Goal: Information Seeking & Learning: Learn about a topic

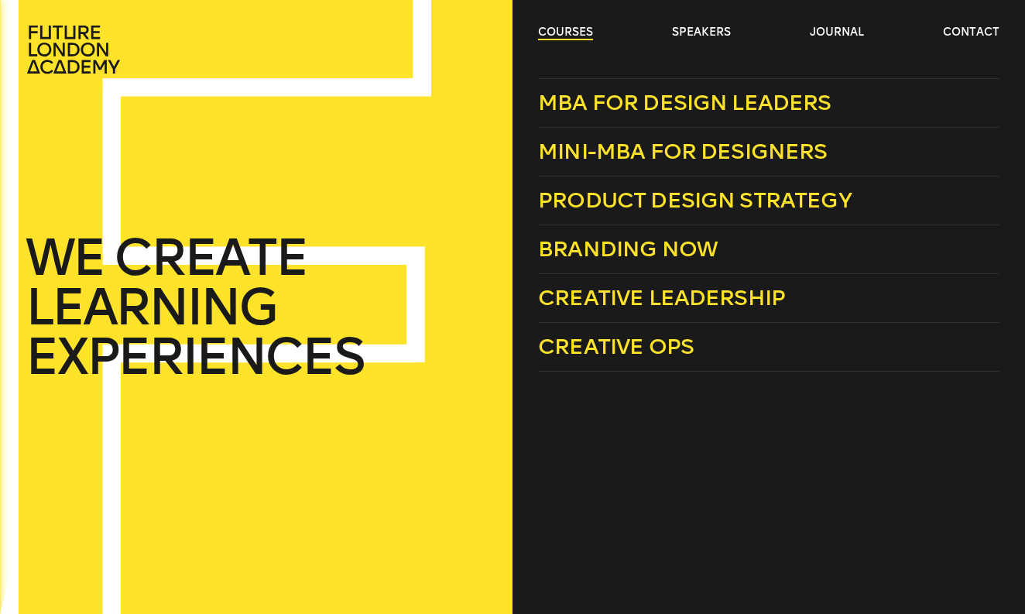
click at [589, 28] on link "courses" at bounding box center [565, 32] width 55 height 15
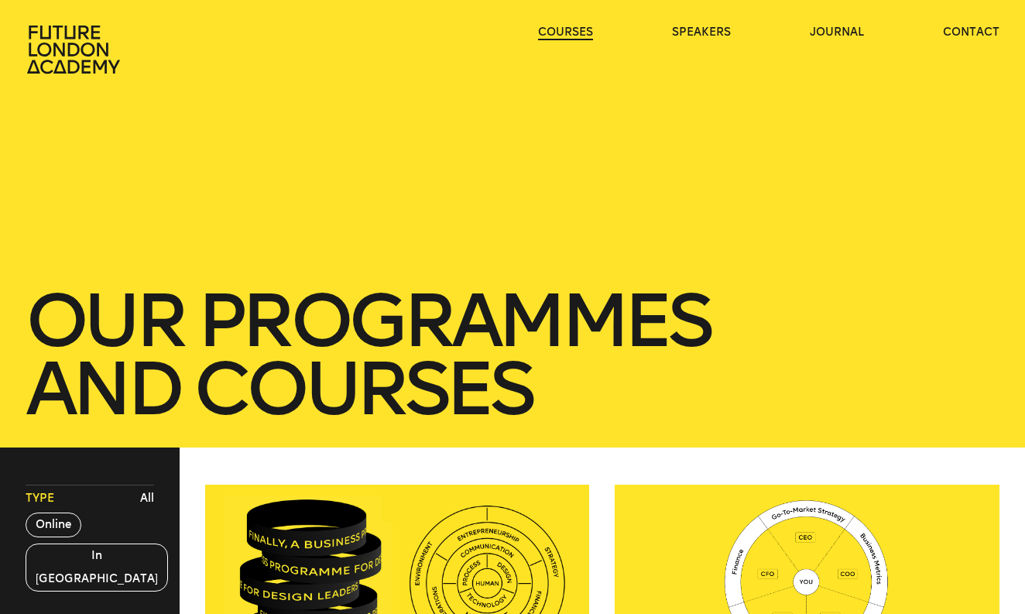
click at [588, 28] on link "courses" at bounding box center [565, 32] width 55 height 15
click at [576, 28] on link "courses" at bounding box center [565, 32] width 55 height 15
click at [567, 27] on link "courses" at bounding box center [565, 32] width 55 height 15
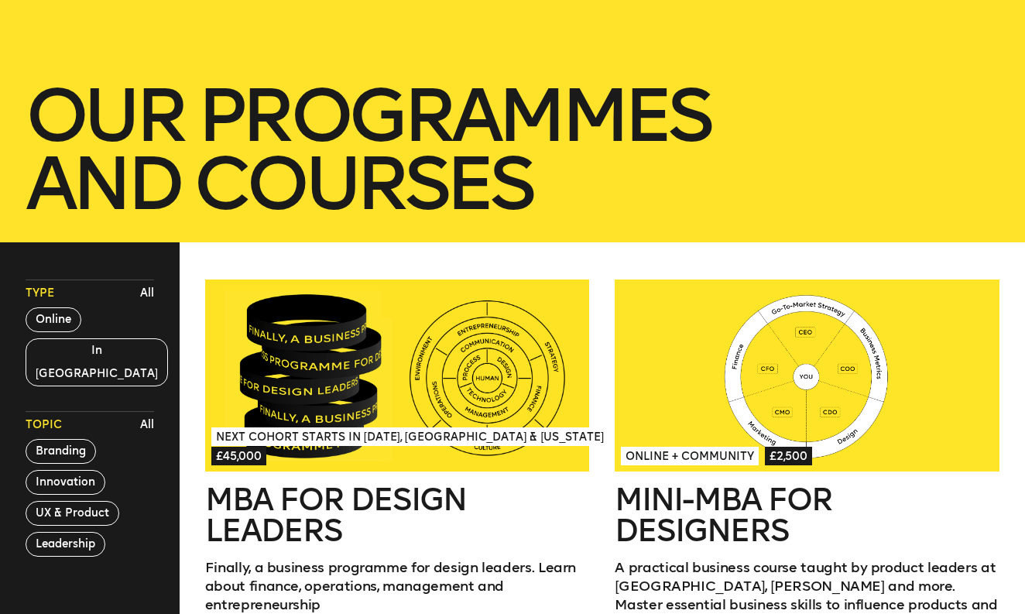
scroll to position [207, 0]
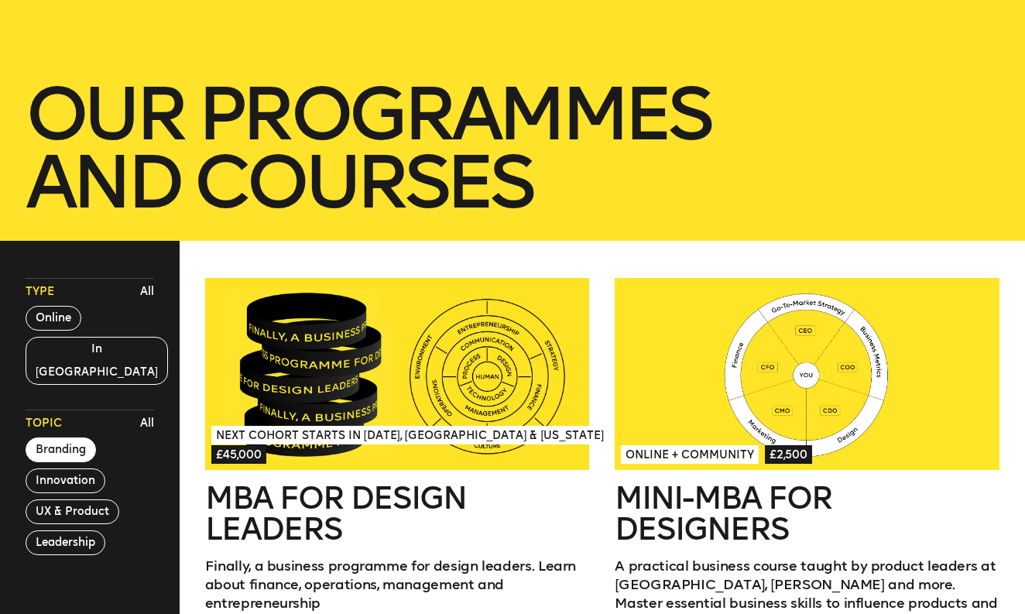
click at [61, 438] on button "Branding" at bounding box center [61, 450] width 70 height 25
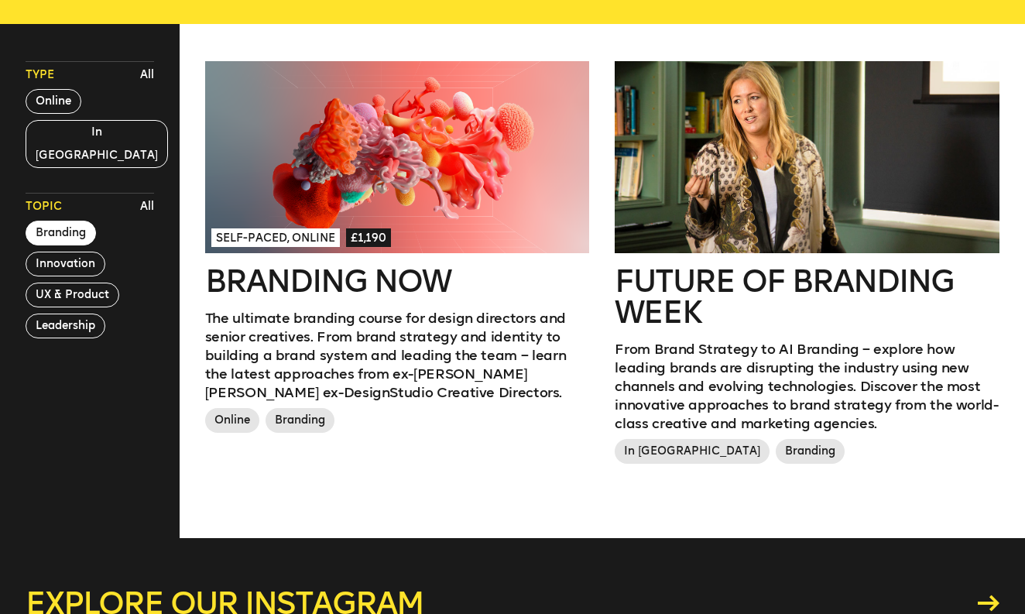
scroll to position [423, 0]
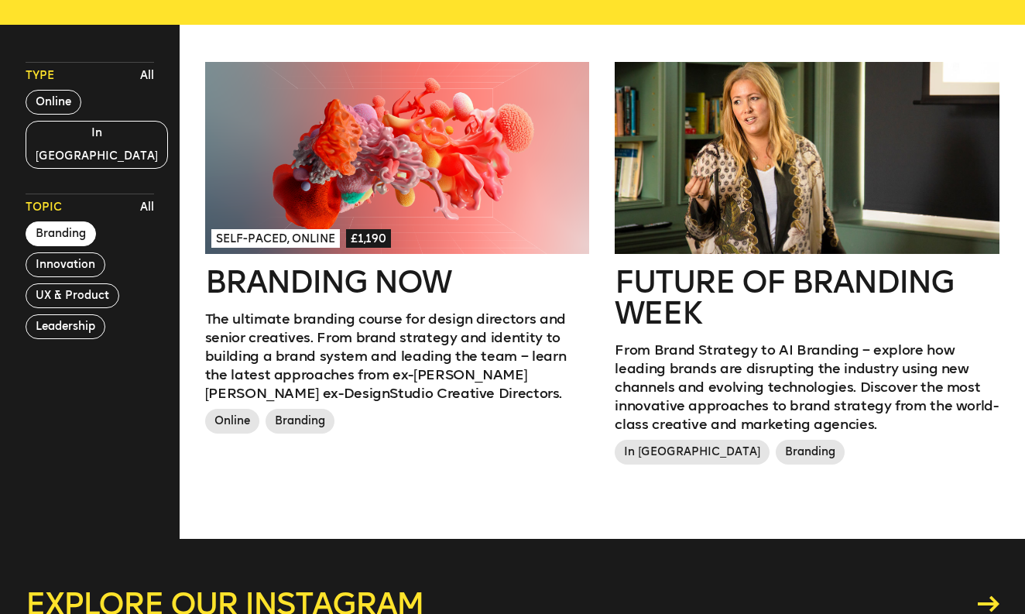
click at [677, 240] on div at bounding box center [807, 158] width 385 height 192
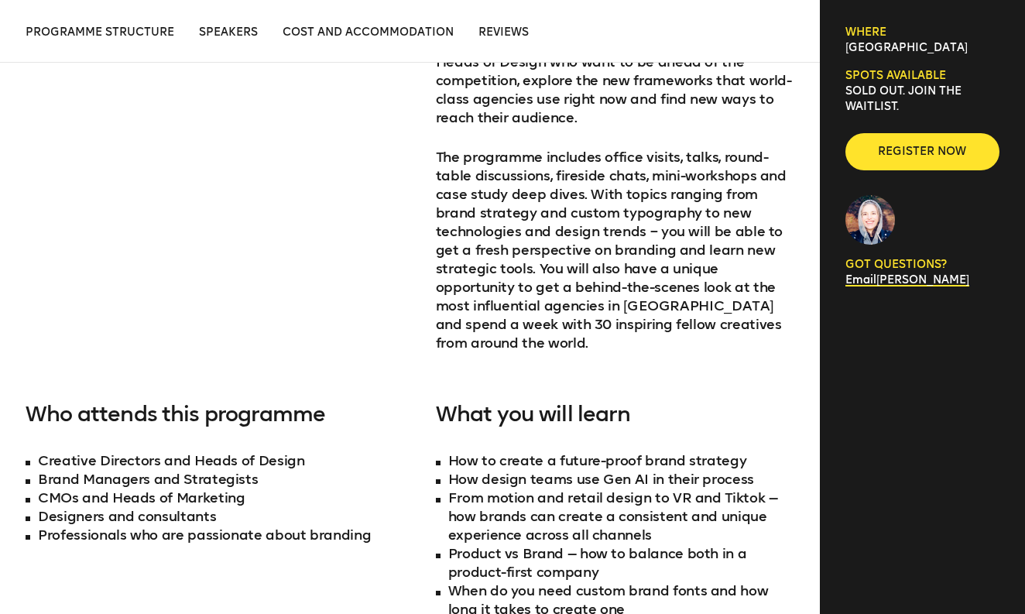
scroll to position [785, 0]
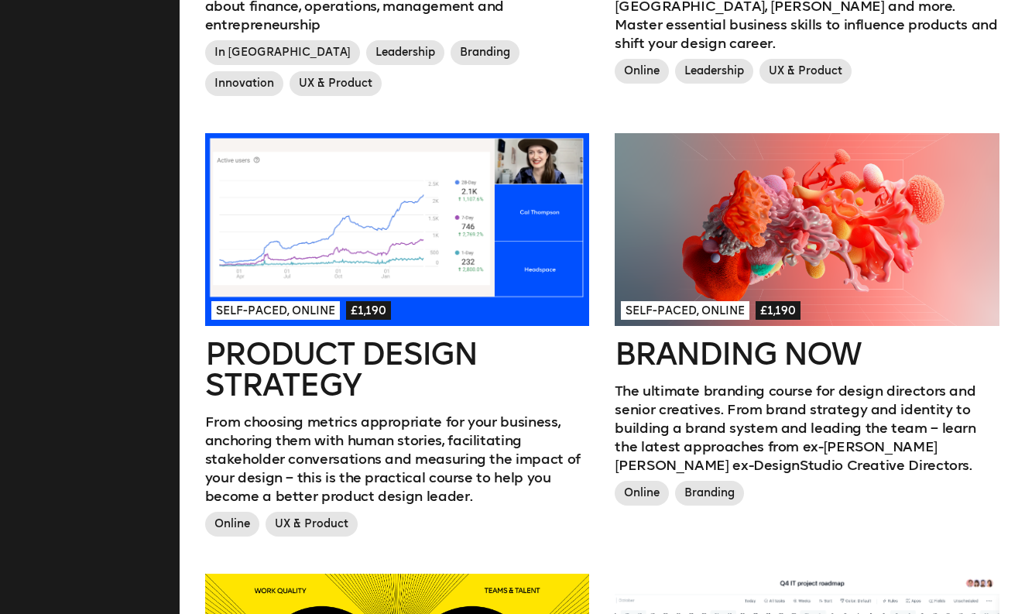
scroll to position [423, 0]
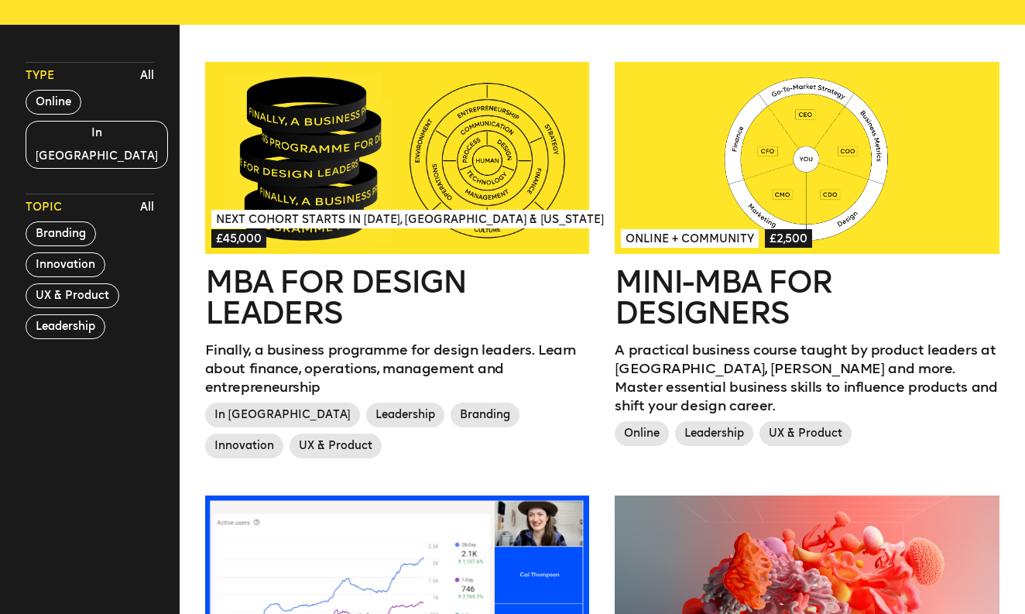
click at [350, 285] on h2 "MBA for Design Leaders" at bounding box center [397, 297] width 385 height 62
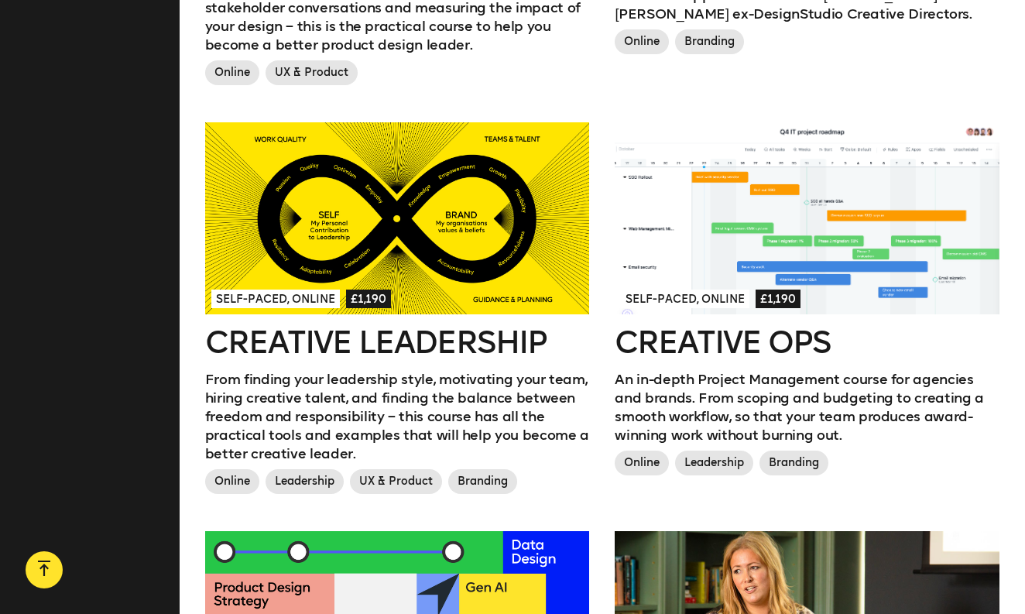
scroll to position [972, 0]
